Goal: Task Accomplishment & Management: Complete application form

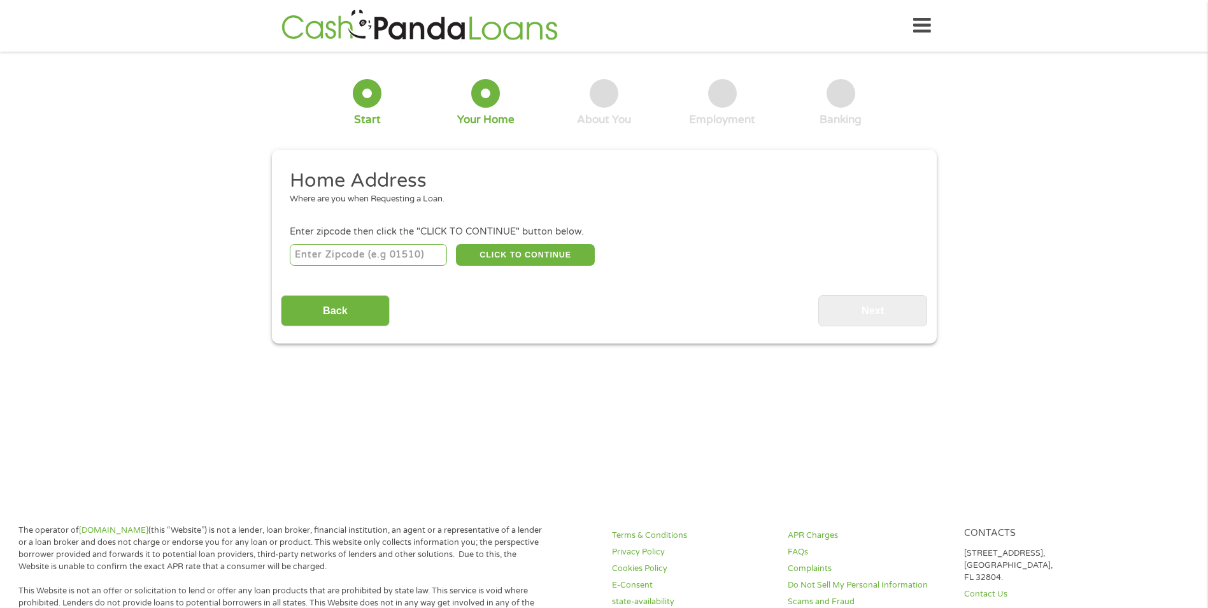
click at [346, 254] on input "number" at bounding box center [368, 255] width 157 height 22
type input "76542"
click at [528, 255] on button "CLICK TO CONTINUE" at bounding box center [525, 255] width 139 height 22
type input "76542"
type input "Killeen"
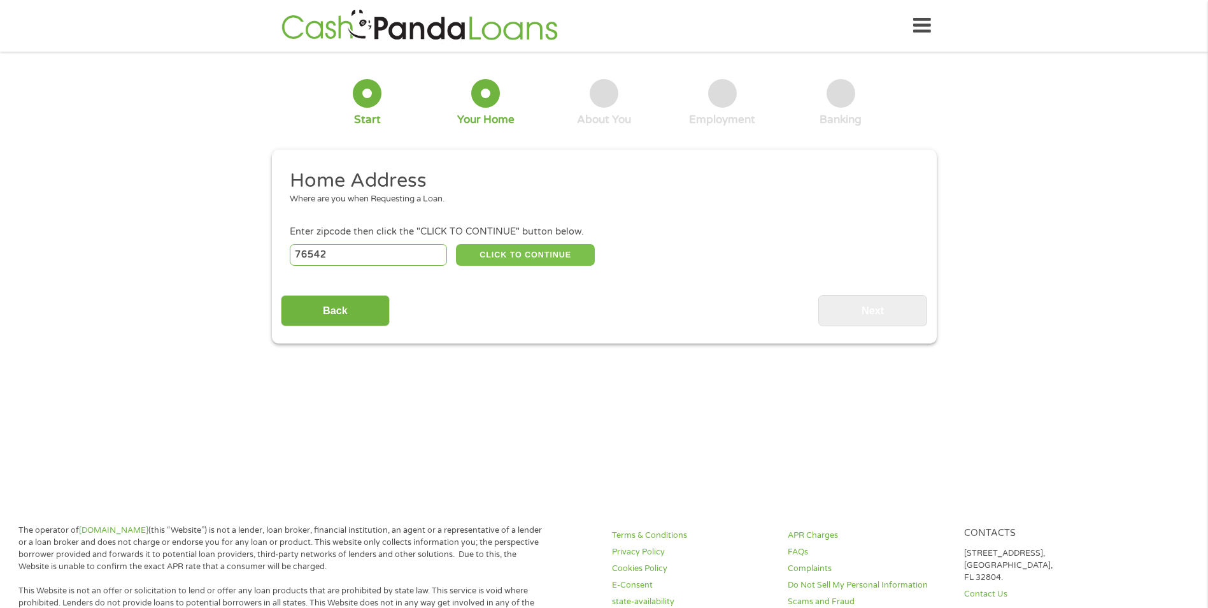
select select "[US_STATE]"
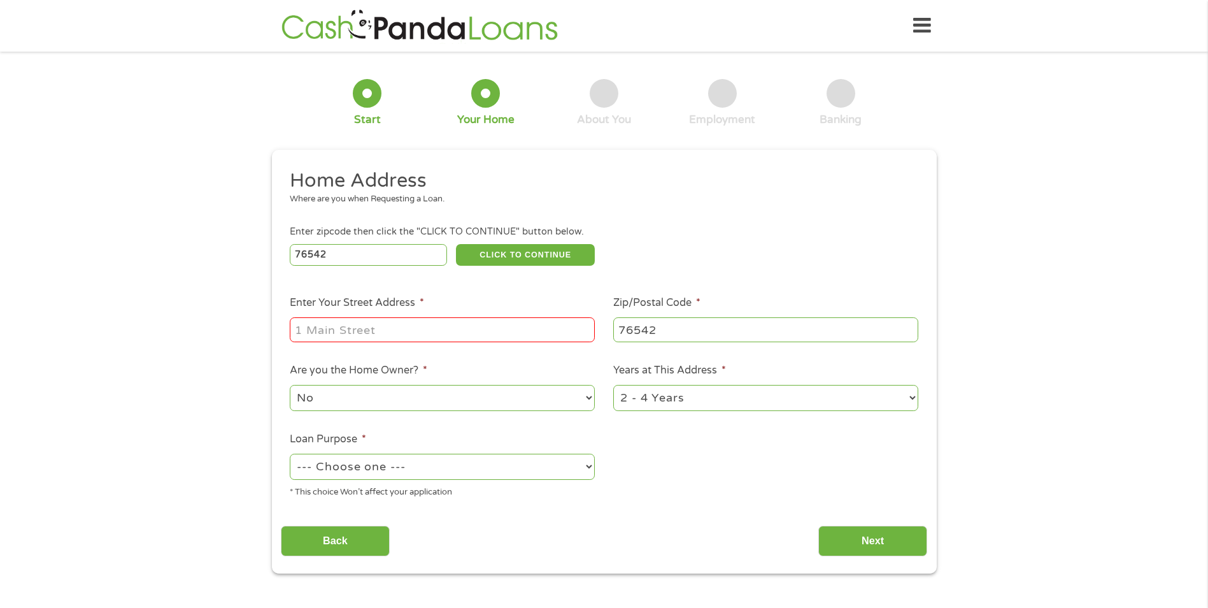
click at [337, 332] on input "Enter Your Street Address *" at bounding box center [442, 329] width 305 height 24
click at [331, 327] on input "Enter Your Street Address *" at bounding box center [442, 329] width 305 height 24
type input "3"
type input "[STREET_ADDRESS]"
click at [645, 386] on select "1 Year or less 1 - 2 Years 2 - 4 Years Over 4 Years" at bounding box center [765, 398] width 305 height 26
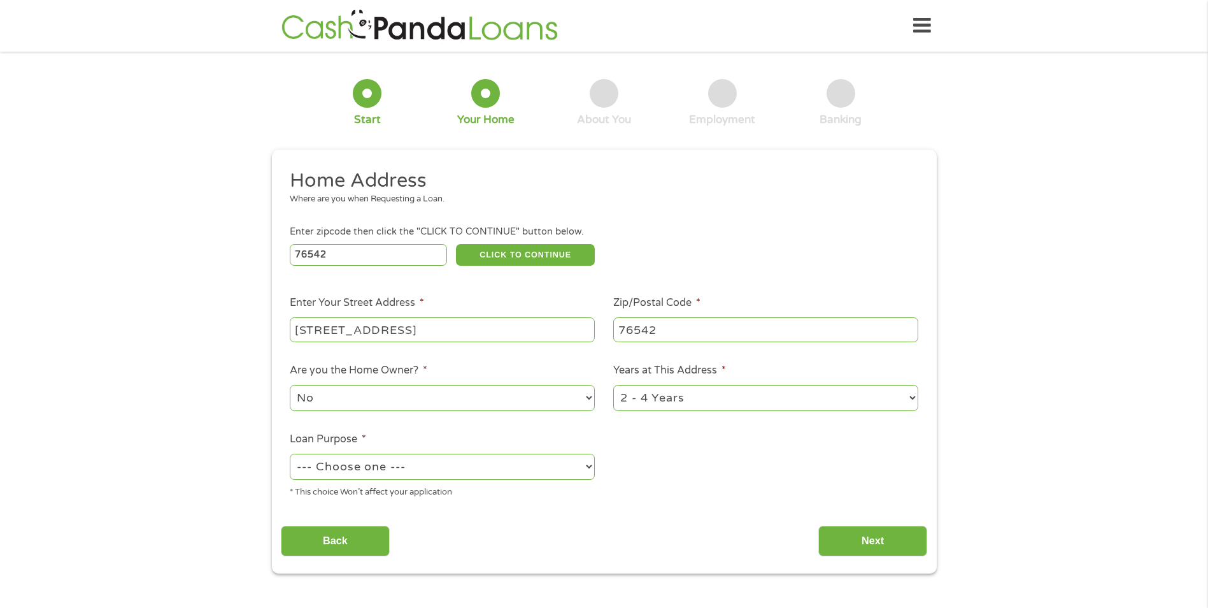
select select "60months"
click at [613, 385] on select "1 Year or less 1 - 2 Years 2 - 4 Years Over 4 Years" at bounding box center [765, 398] width 305 height 26
click at [380, 468] on select "--- Choose one --- Pay Bills Debt Consolidation Home Improvement Major Purchase…" at bounding box center [442, 466] width 305 height 26
select select "other"
click at [290, 453] on select "--- Choose one --- Pay Bills Debt Consolidation Home Improvement Major Purchase…" at bounding box center [442, 466] width 305 height 26
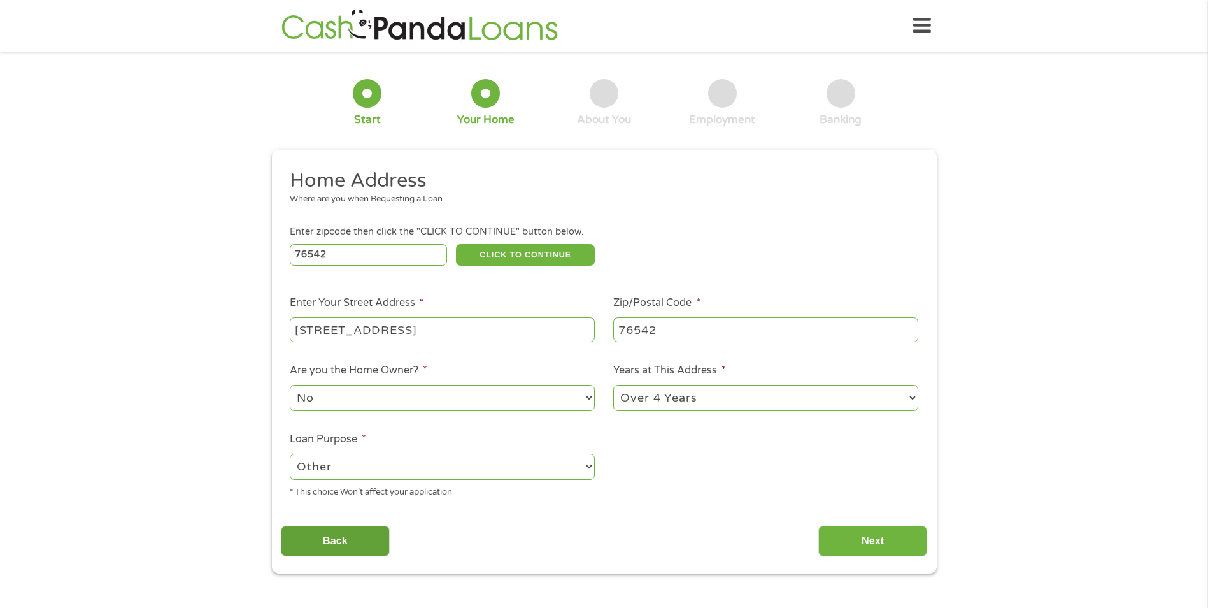
click at [333, 536] on input "Back" at bounding box center [335, 540] width 109 height 31
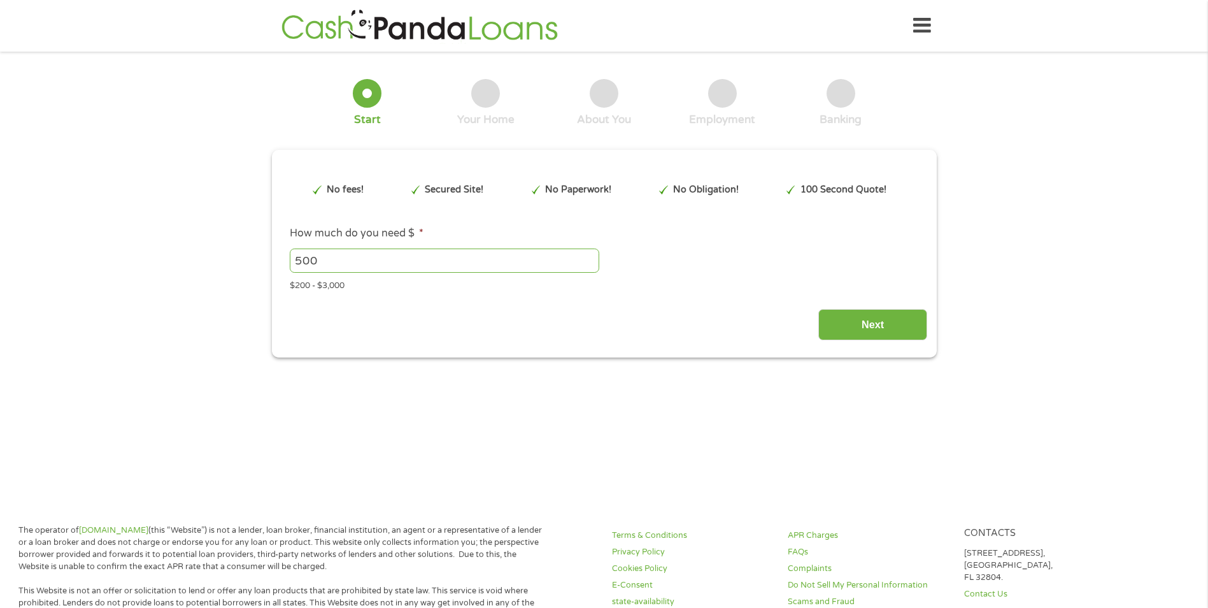
scroll to position [5, 5]
click at [883, 322] on input "Next" at bounding box center [872, 324] width 109 height 31
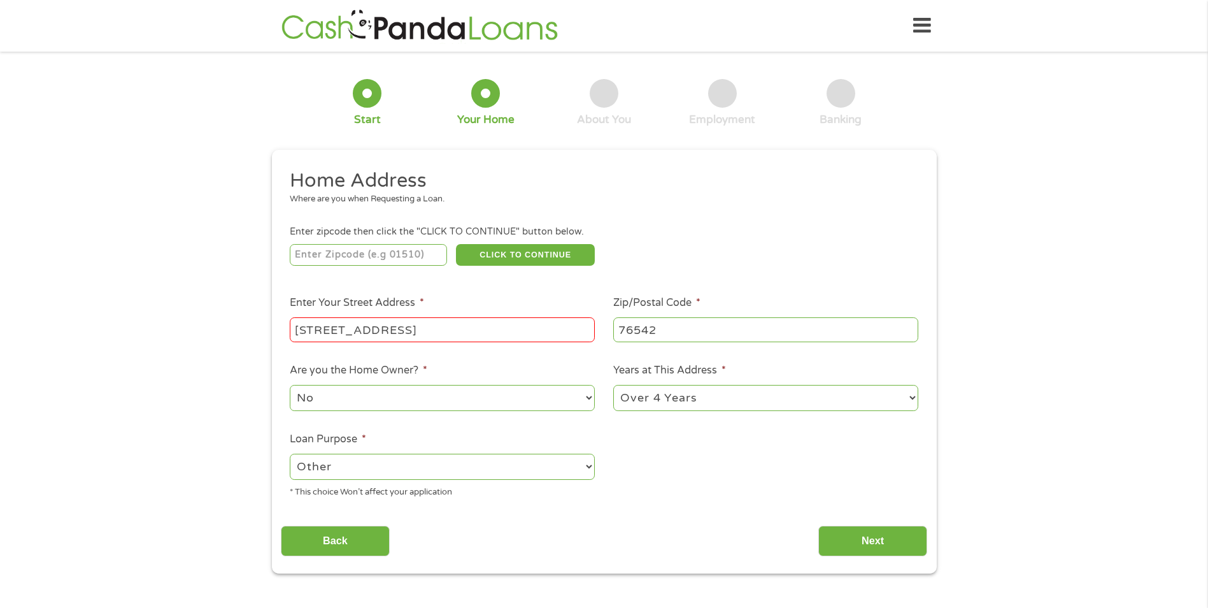
click at [587, 468] on select "--- Choose one --- Pay Bills Debt Consolidation Home Improvement Major Purchase…" at bounding box center [442, 466] width 305 height 26
select select "paybills"
click at [290, 453] on select "--- Choose one --- Pay Bills Debt Consolidation Home Improvement Major Purchase…" at bounding box center [442, 466] width 305 height 26
click at [865, 537] on input "Next" at bounding box center [872, 540] width 109 height 31
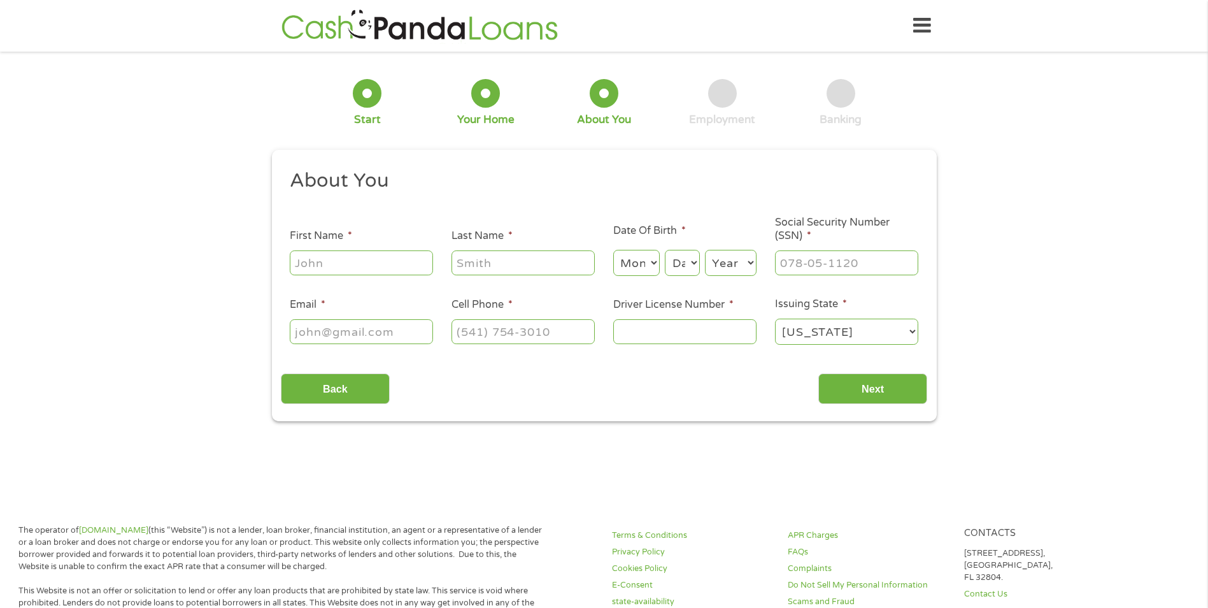
click at [342, 261] on input "First Name *" at bounding box center [361, 262] width 143 height 24
type input "[PERSON_NAME]"
type input "rumper"
click at [656, 261] on select "Month 1 2 3 4 5 6 7 8 9 10 11 12" at bounding box center [636, 263] width 46 height 26
select select "12"
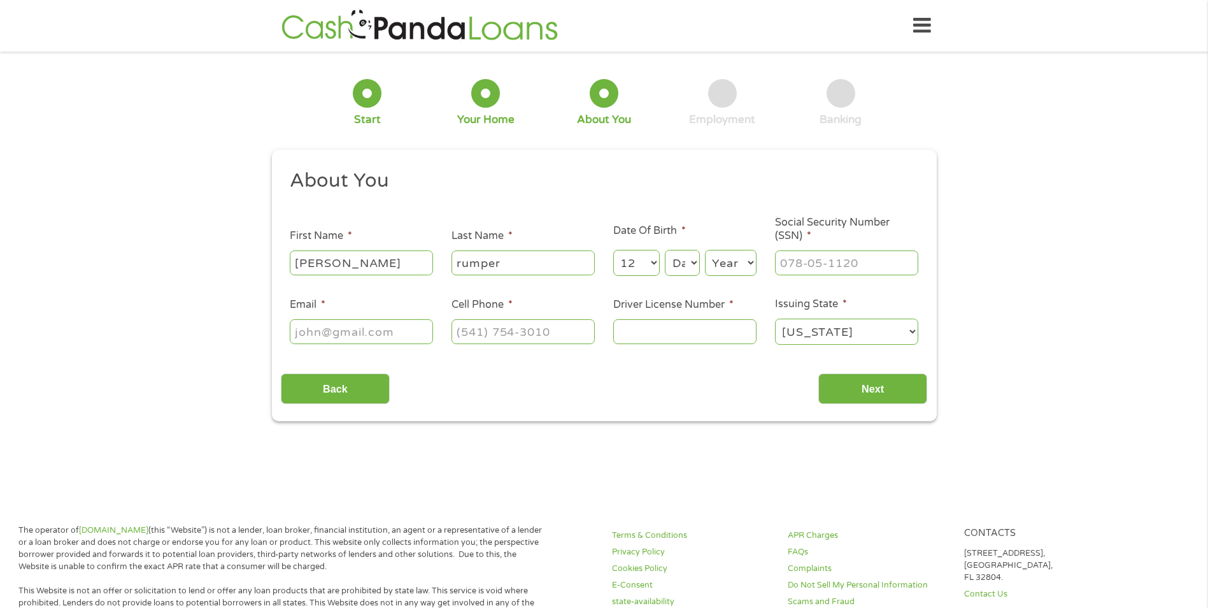
click at [613, 250] on select "Month 1 2 3 4 5 6 7 8 9 10 11 12" at bounding box center [636, 263] width 46 height 26
click at [695, 266] on select "Day 1 2 3 4 5 6 7 8 9 10 11 12 13 14 15 16 17 18 19 20 21 22 23 24 25 26 27 28 …" at bounding box center [682, 263] width 34 height 26
select select "6"
click at [665, 250] on select "Day 1 2 3 4 5 6 7 8 9 10 11 12 13 14 15 16 17 18 19 20 21 22 23 24 25 26 27 28 …" at bounding box center [682, 263] width 34 height 26
click at [725, 272] on select "Year [DATE] 2006 2005 2004 2003 2002 2001 2000 1999 1998 1997 1996 1995 1994 19…" at bounding box center [731, 263] width 52 height 26
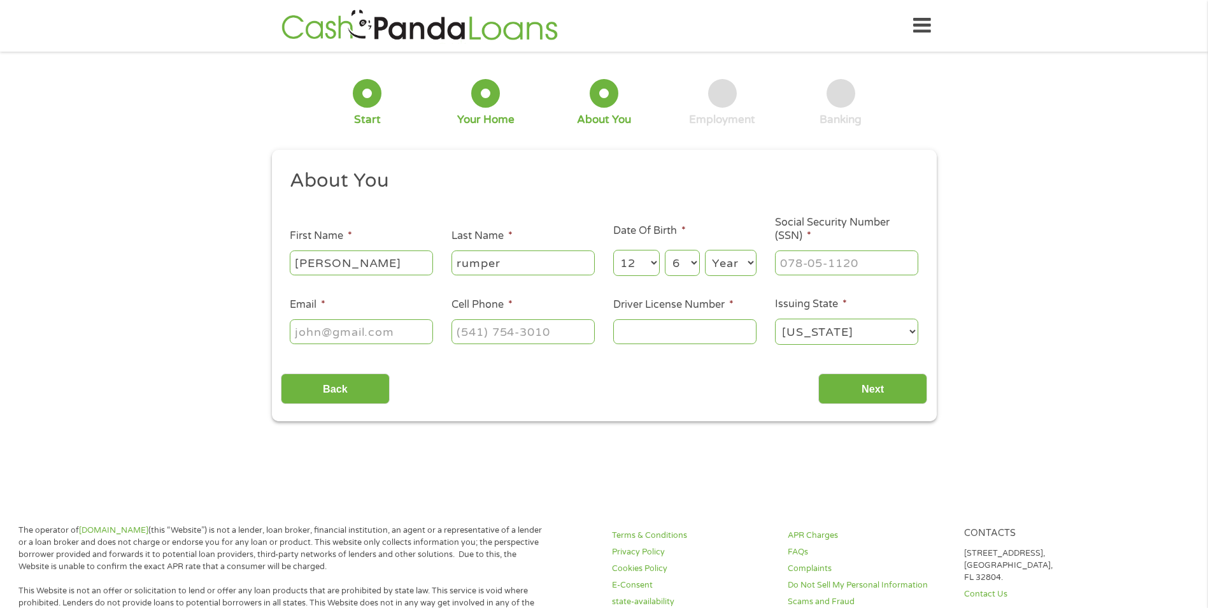
select select "1966"
click at [705, 250] on select "Year [DATE] 2006 2005 2004 2003 2002 2001 2000 1999 1998 1997 1996 1995 1994 19…" at bounding box center [731, 263] width 52 height 26
click at [803, 259] on input "___-__-____" at bounding box center [846, 262] width 143 height 24
type input "226-94-4054"
click at [339, 339] on input "Email *" at bounding box center [361, 331] width 143 height 24
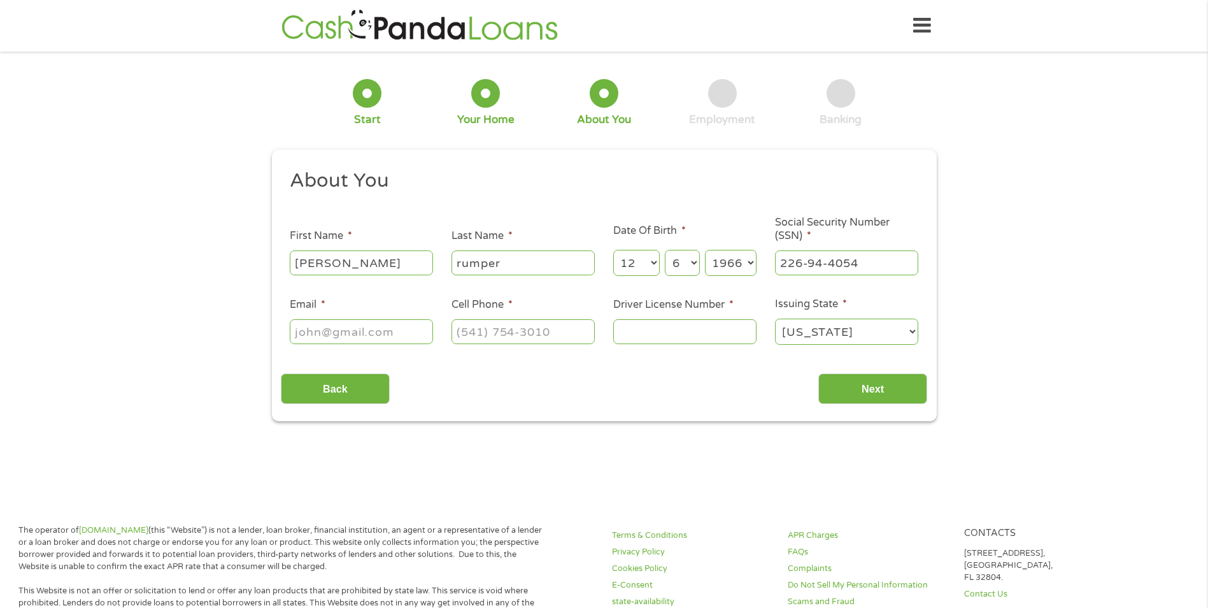
type input "[EMAIL_ADDRESS][DOMAIN_NAME]"
click at [496, 331] on input "(___) ___-____" at bounding box center [523, 331] width 143 height 24
type input "[PHONE_NUMBER]"
click at [651, 322] on input "Driver License Number *" at bounding box center [684, 331] width 143 height 24
type input "1"
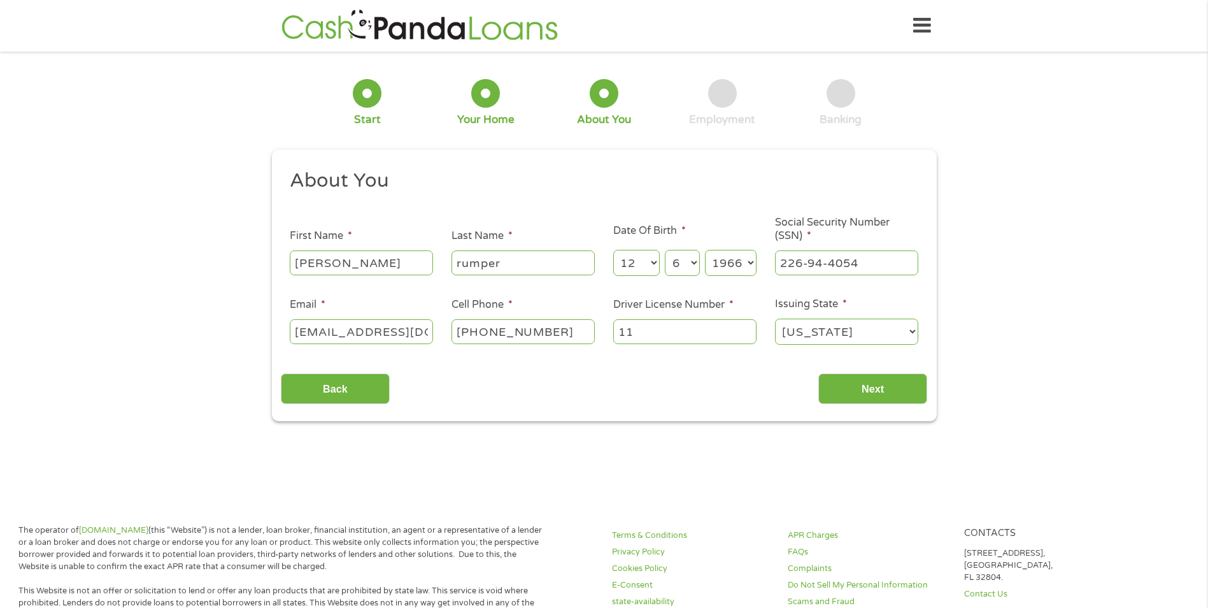
type input "1"
type input "41290621"
click at [881, 389] on input "Next" at bounding box center [872, 388] width 109 height 31
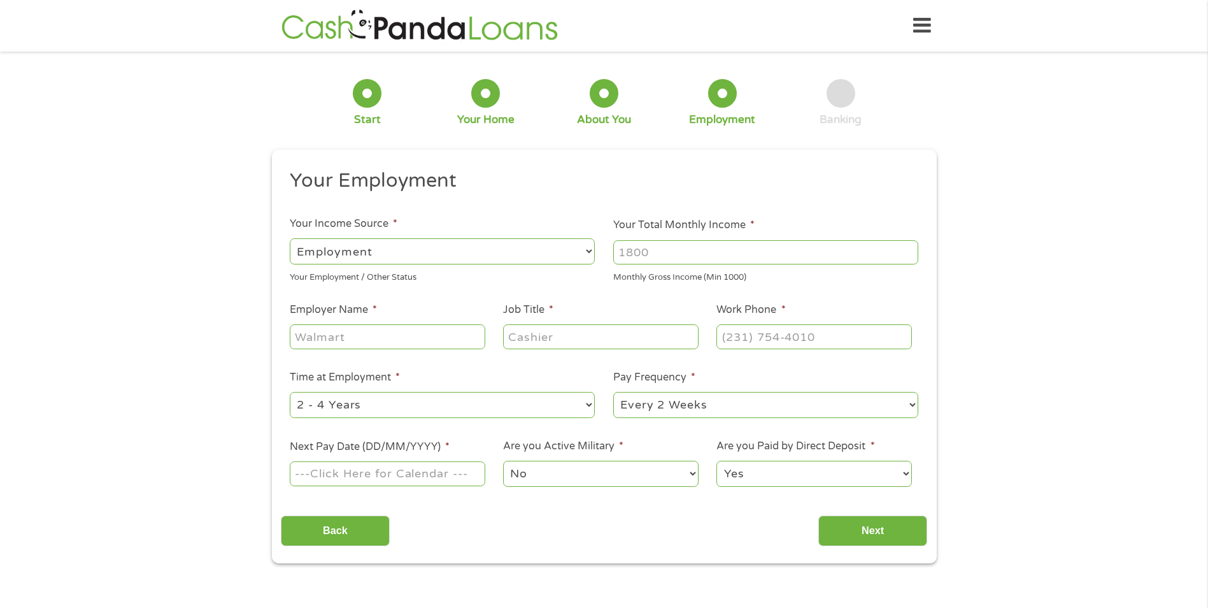
click at [589, 250] on select "--- Choose one --- Employment [DEMOGRAPHIC_DATA] Benefits" at bounding box center [442, 251] width 305 height 26
click at [290, 238] on select "--- Choose one --- Employment [DEMOGRAPHIC_DATA] Benefits" at bounding box center [442, 251] width 305 height 26
click at [884, 250] on input "Your Total Monthly Income *" at bounding box center [765, 252] width 305 height 24
type input "3200"
click at [392, 337] on input "Employer Name *" at bounding box center [387, 336] width 195 height 24
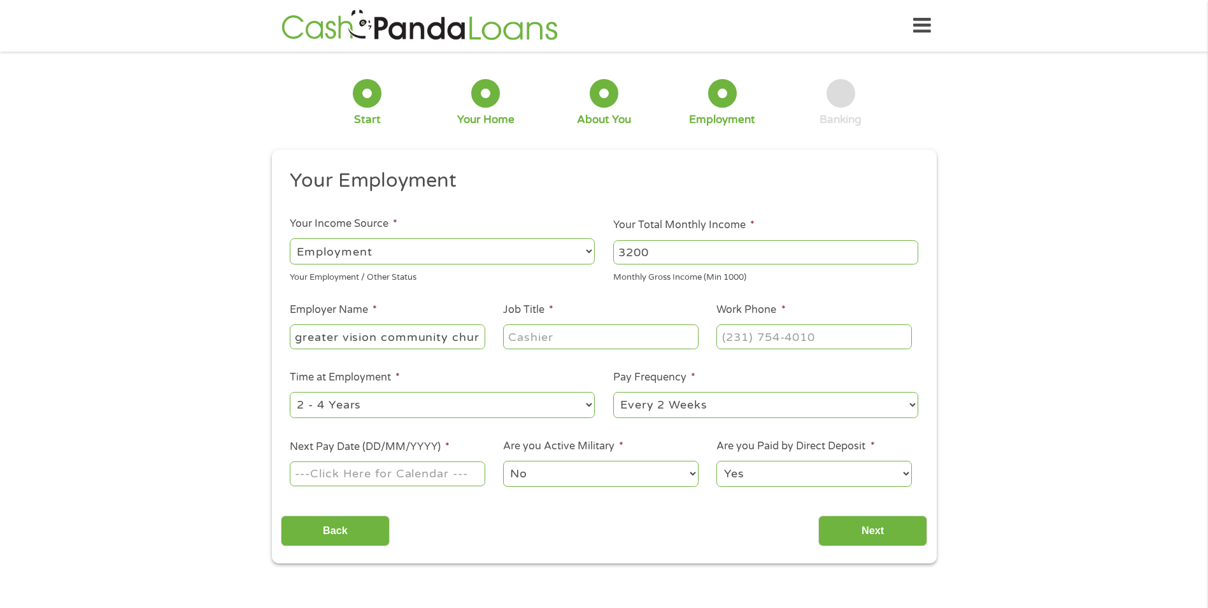
scroll to position [0, 13]
type input "greater vision community [DEMOGRAPHIC_DATA]"
type input "director of music"
type input "[PHONE_NUMBER]"
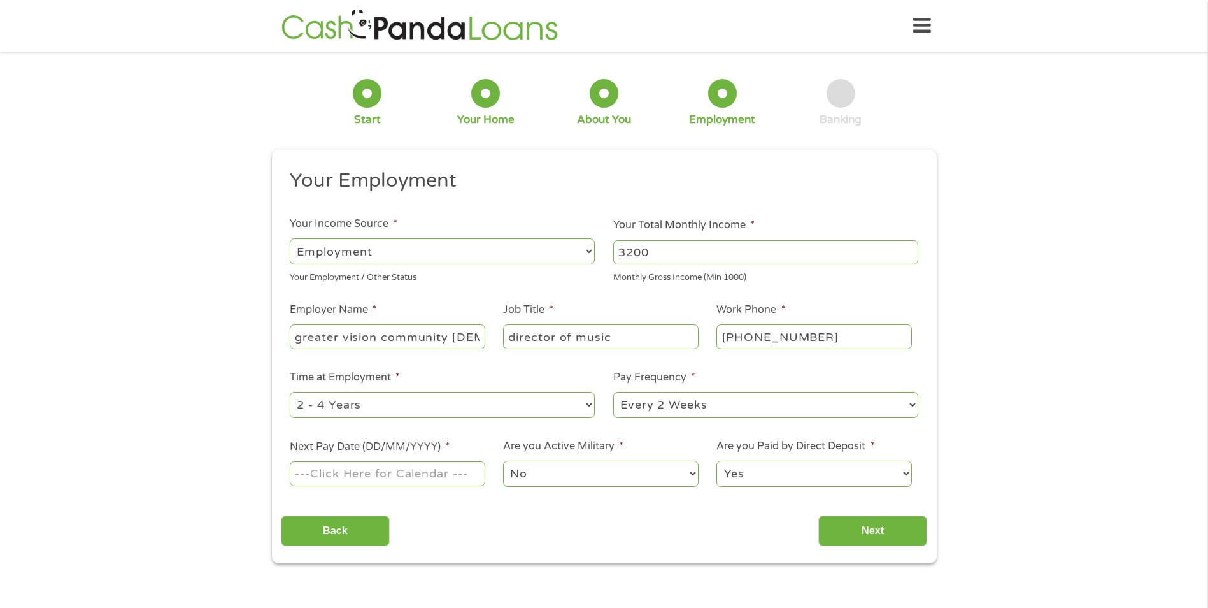
click at [586, 403] on select "--- Choose one --- 1 Year or less 1 - 2 Years 2 - 4 Years Over 4 Years" at bounding box center [442, 405] width 305 height 26
select select "60months"
click at [290, 392] on select "--- Choose one --- 1 Year or less 1 - 2 Years 2 - 4 Years Over 4 Years" at bounding box center [442, 405] width 305 height 26
click at [380, 475] on input "Next Pay Date (DD/MM/YYYY) *" at bounding box center [387, 473] width 195 height 24
type input "[DATE]"
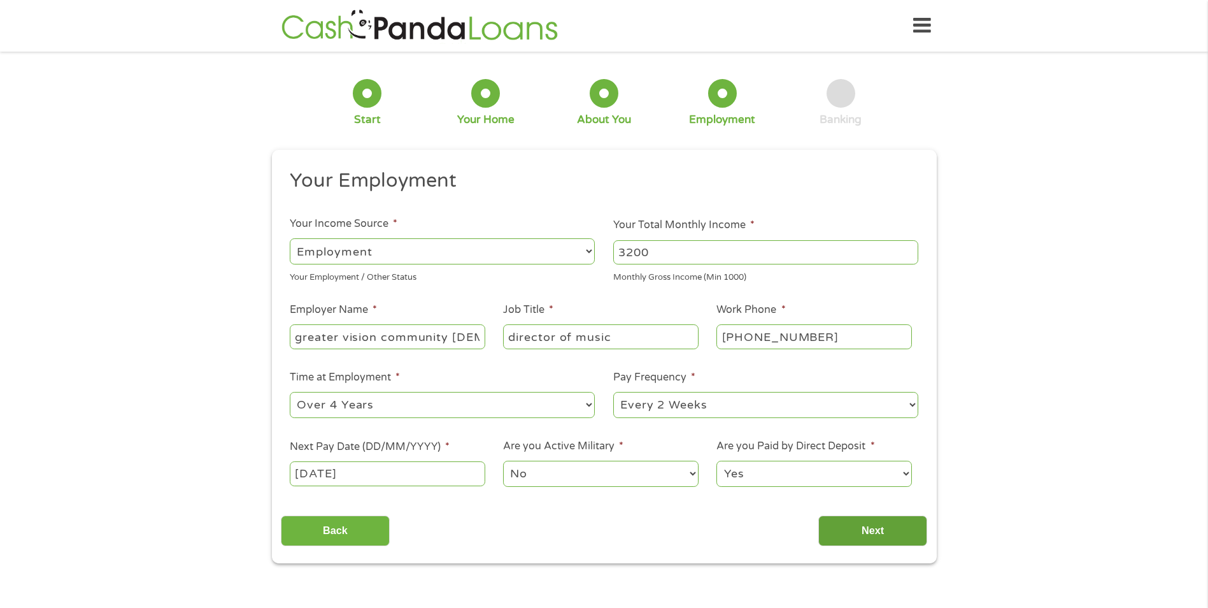
click at [890, 528] on input "Next" at bounding box center [872, 530] width 109 height 31
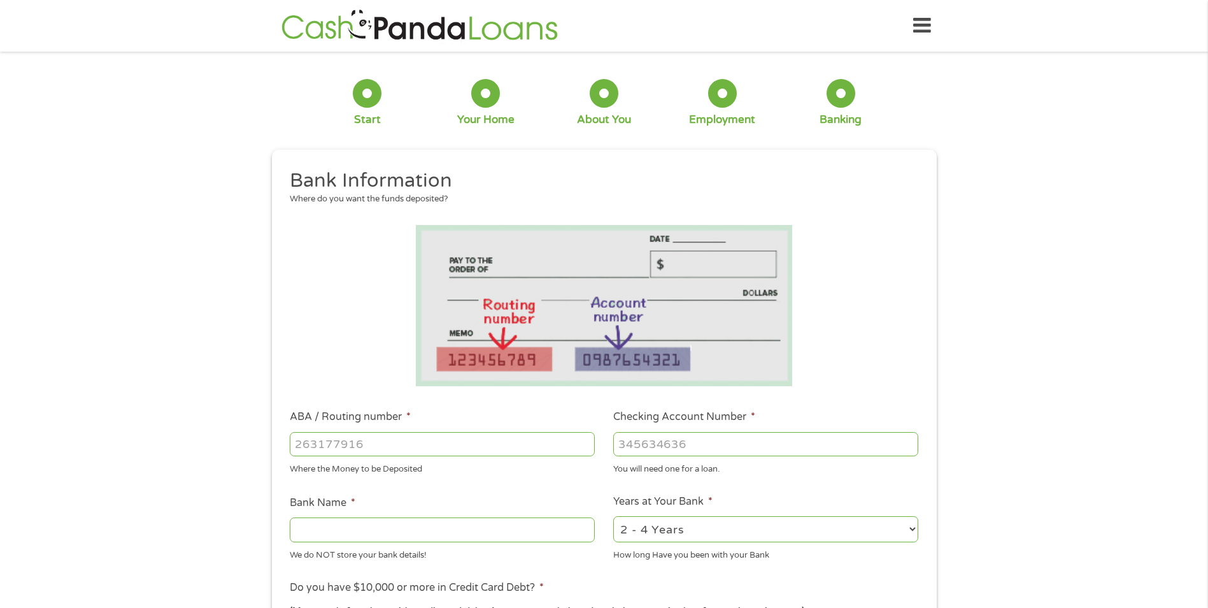
click at [371, 447] on input "ABA / Routing number *" at bounding box center [442, 444] width 305 height 24
